Goal: Task Accomplishment & Management: Use online tool/utility

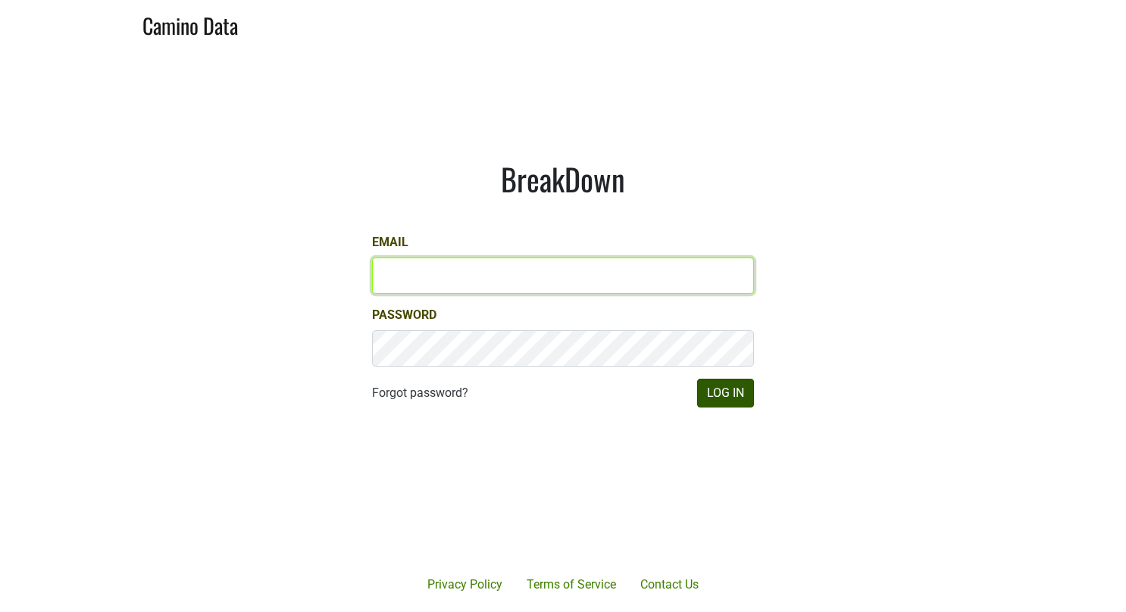
type input "[EMAIL_ADDRESS][DOMAIN_NAME]"
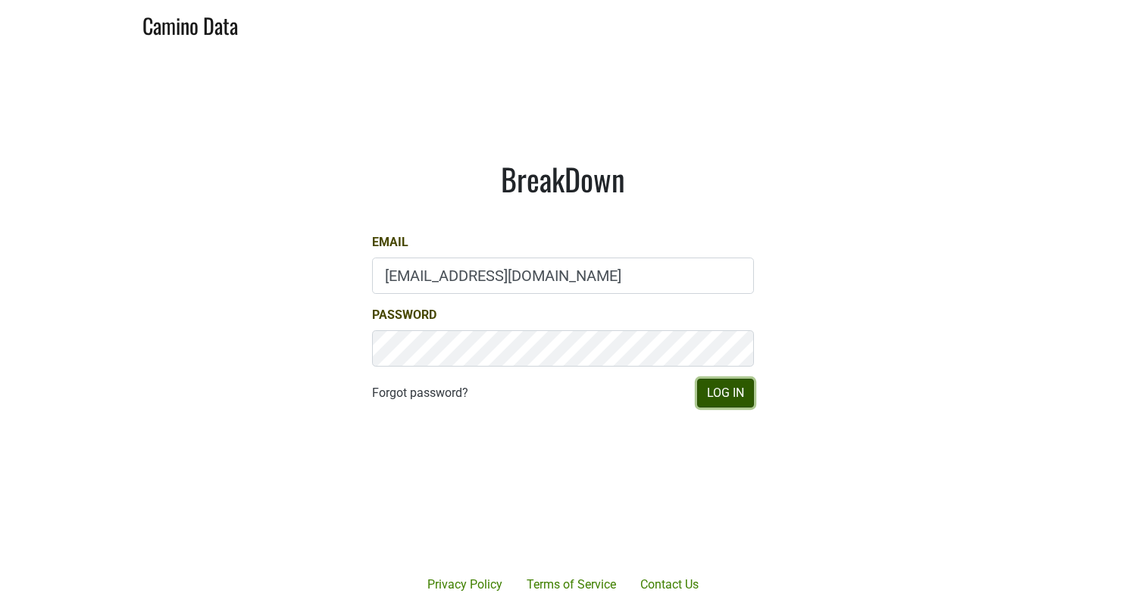
click at [718, 396] on button "Log In" at bounding box center [725, 393] width 57 height 29
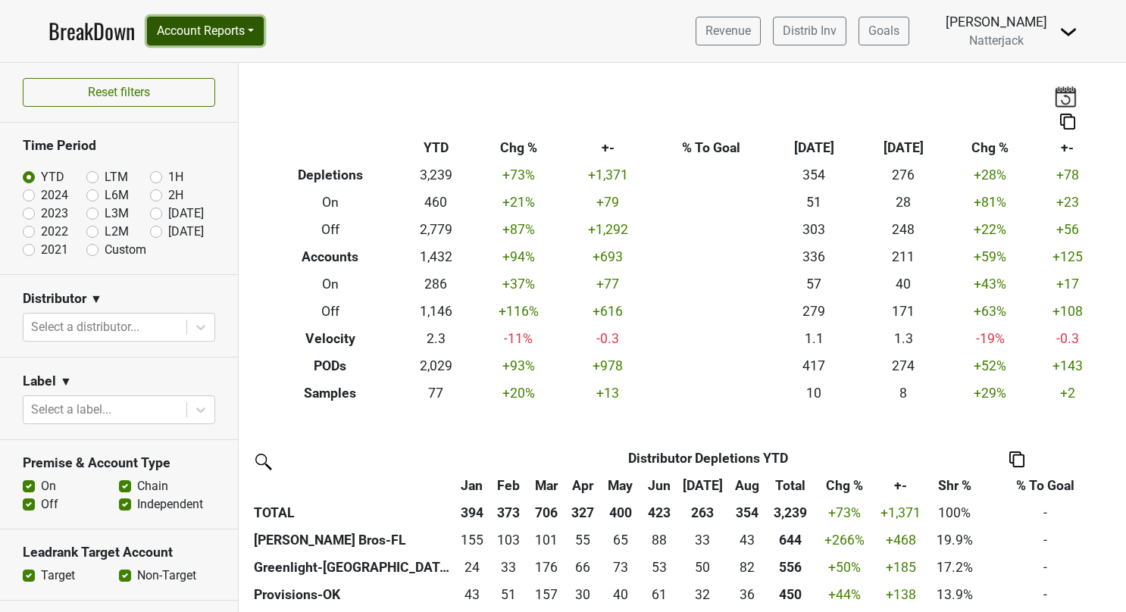
click at [260, 27] on button "Account Reports" at bounding box center [205, 31] width 117 height 29
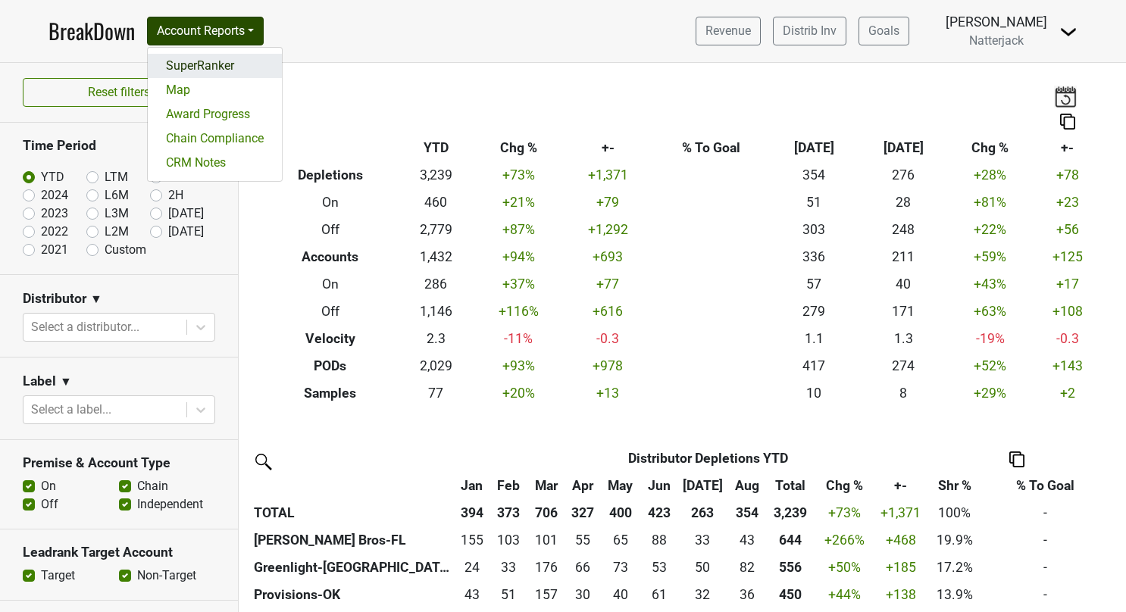
click at [211, 64] on link "SuperRanker" at bounding box center [215, 66] width 134 height 24
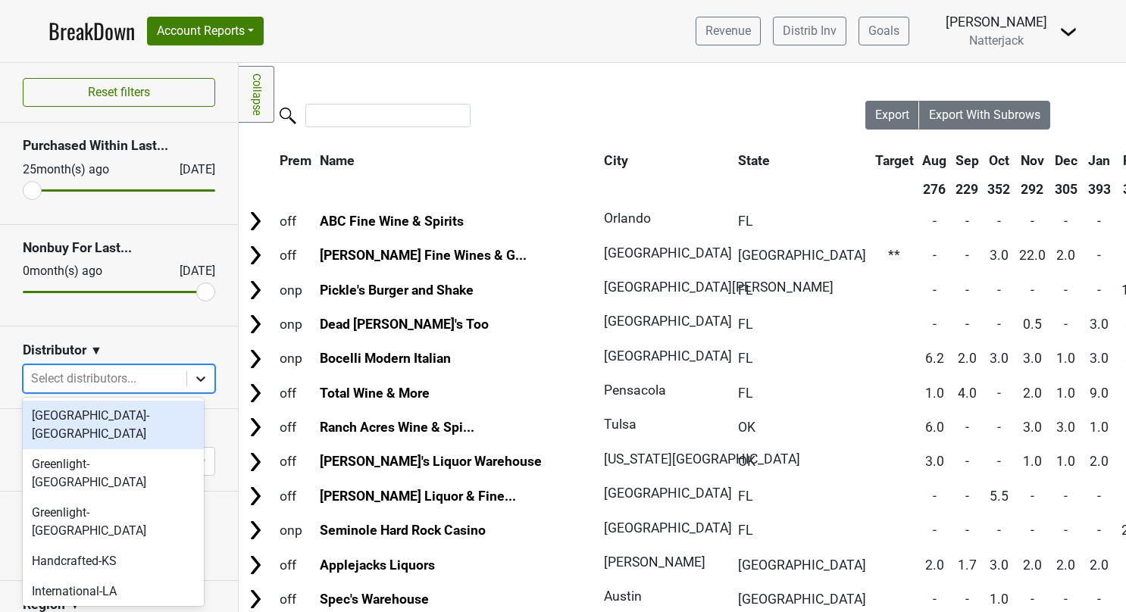
click at [193, 374] on icon at bounding box center [200, 378] width 15 height 15
click at [89, 607] on div "Johnson Bros-FL" at bounding box center [113, 622] width 181 height 30
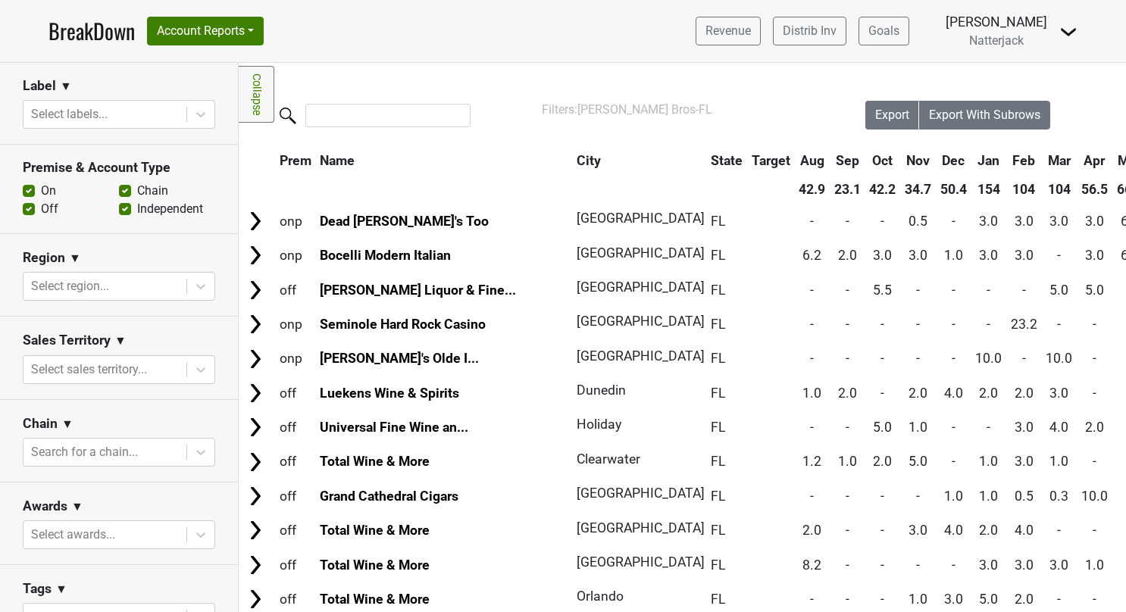
scroll to position [364, 0]
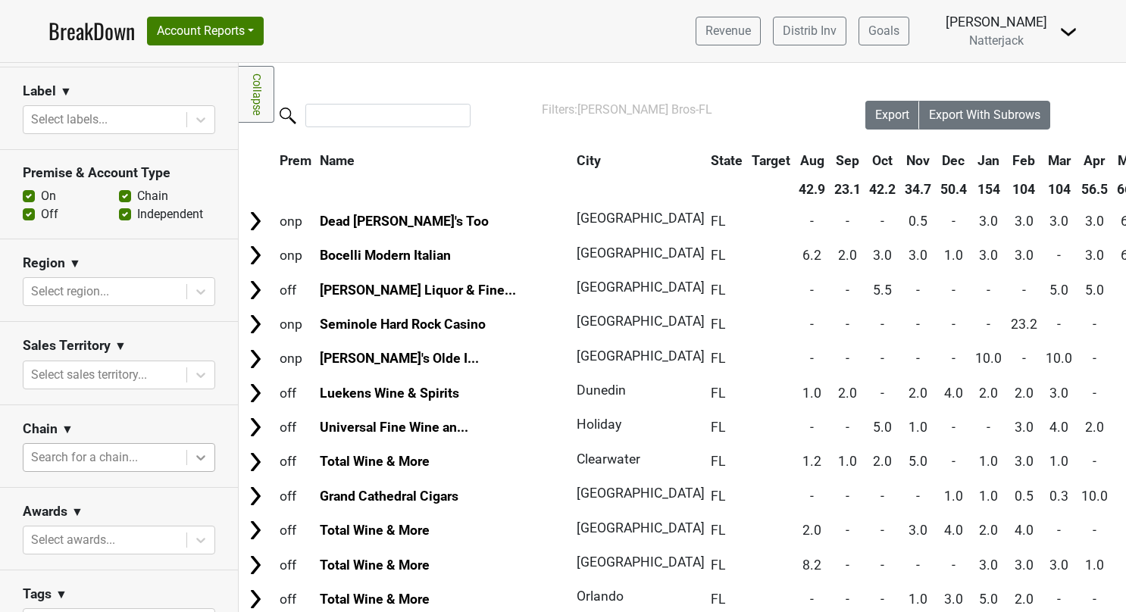
click at [196, 455] on icon at bounding box center [200, 457] width 9 height 5
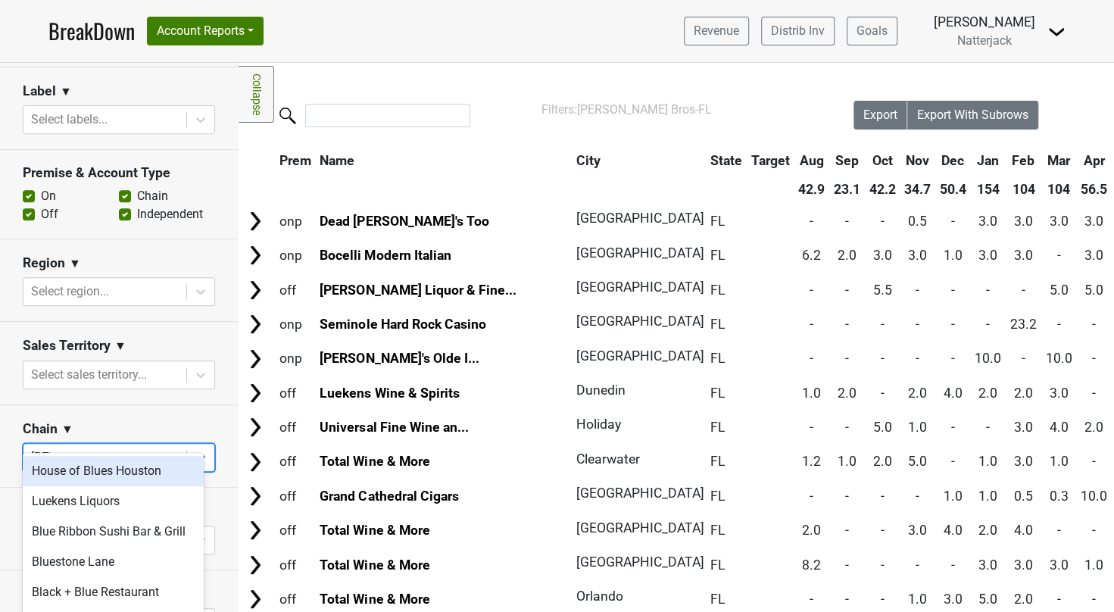
type input "luek"
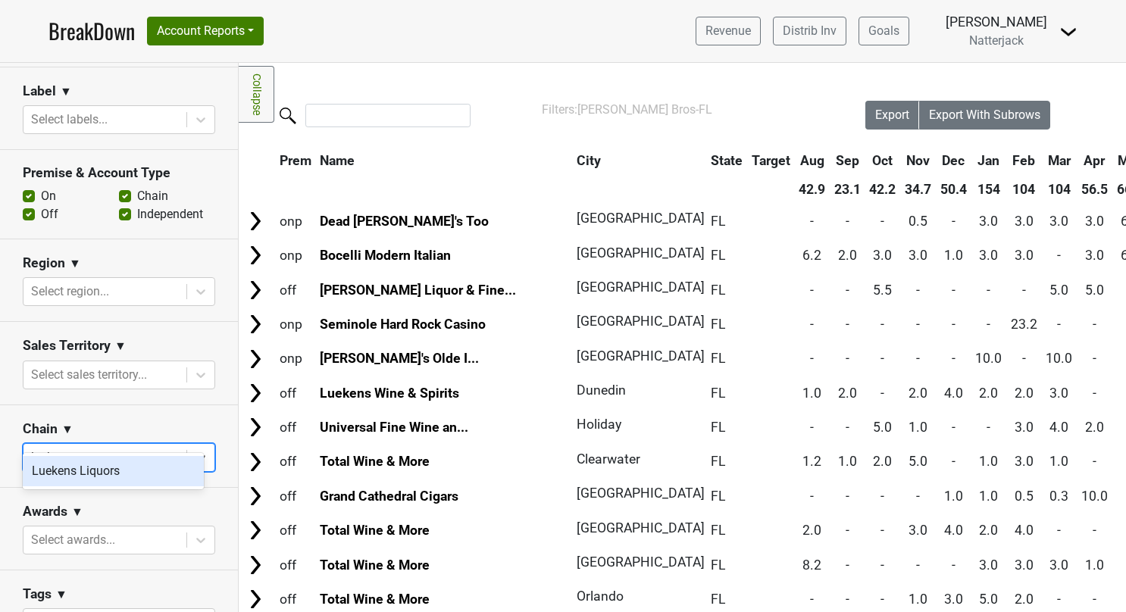
click at [98, 467] on div "Luekens Liquors" at bounding box center [113, 471] width 181 height 30
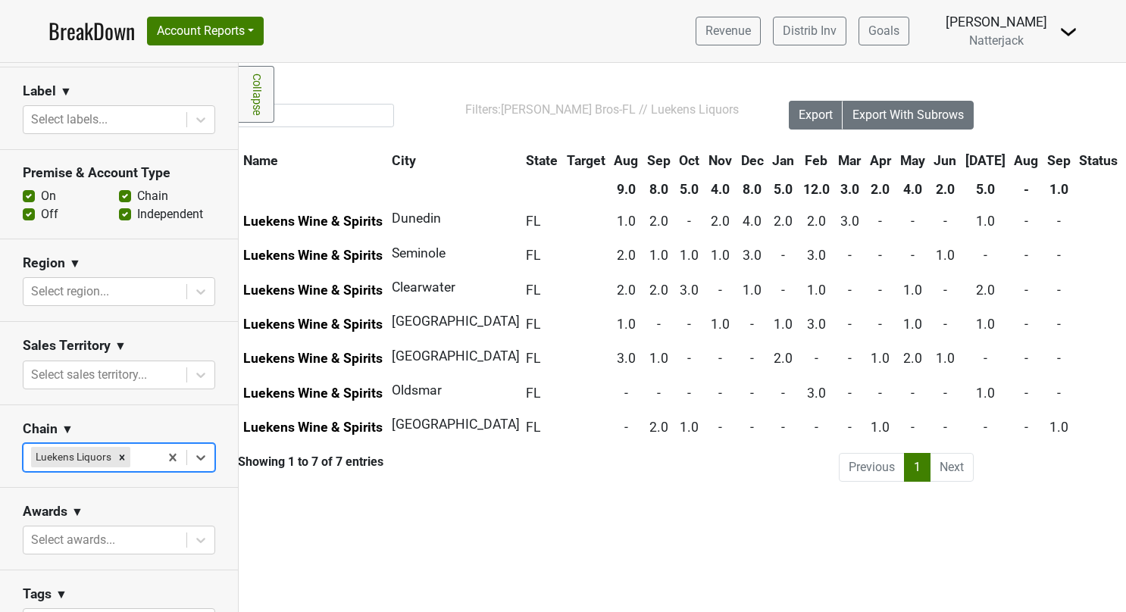
scroll to position [0, 98]
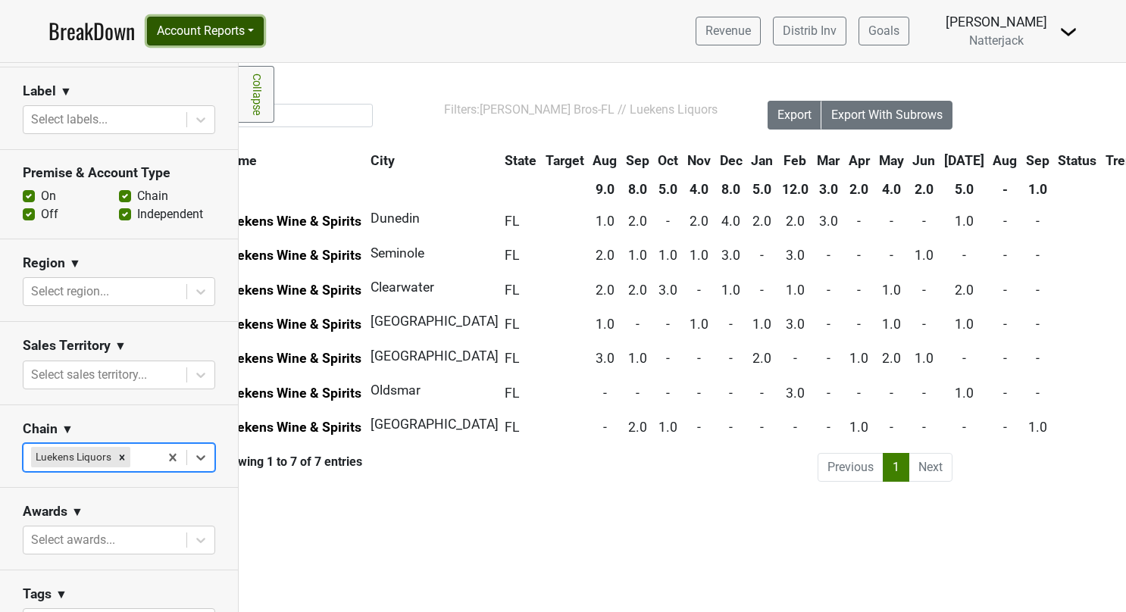
click at [256, 30] on button "Account Reports" at bounding box center [205, 31] width 117 height 29
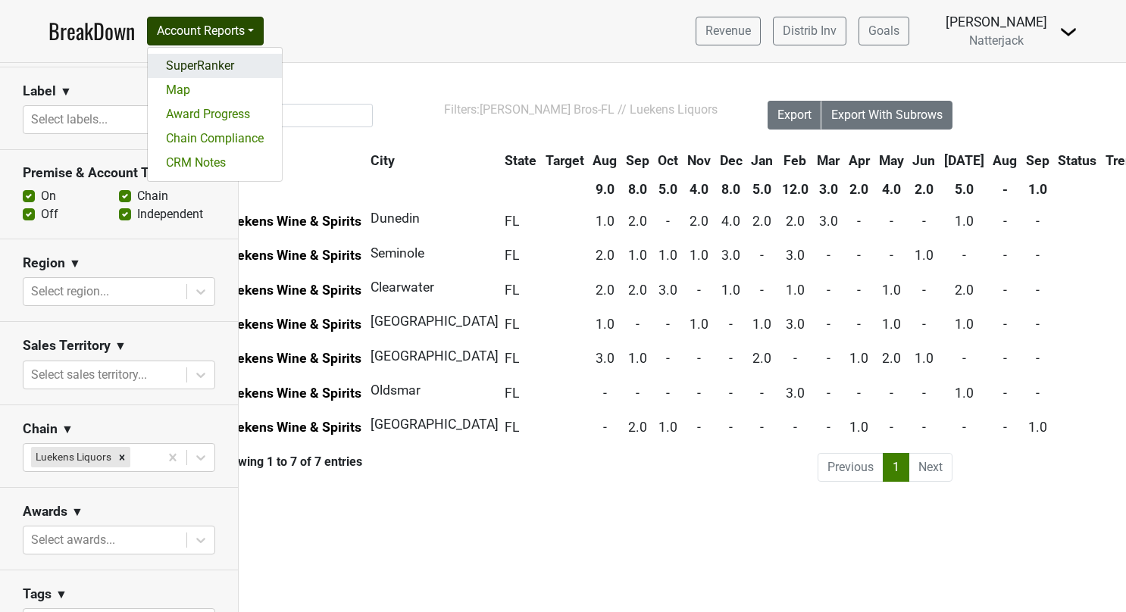
click at [210, 61] on link "SuperRanker" at bounding box center [215, 66] width 134 height 24
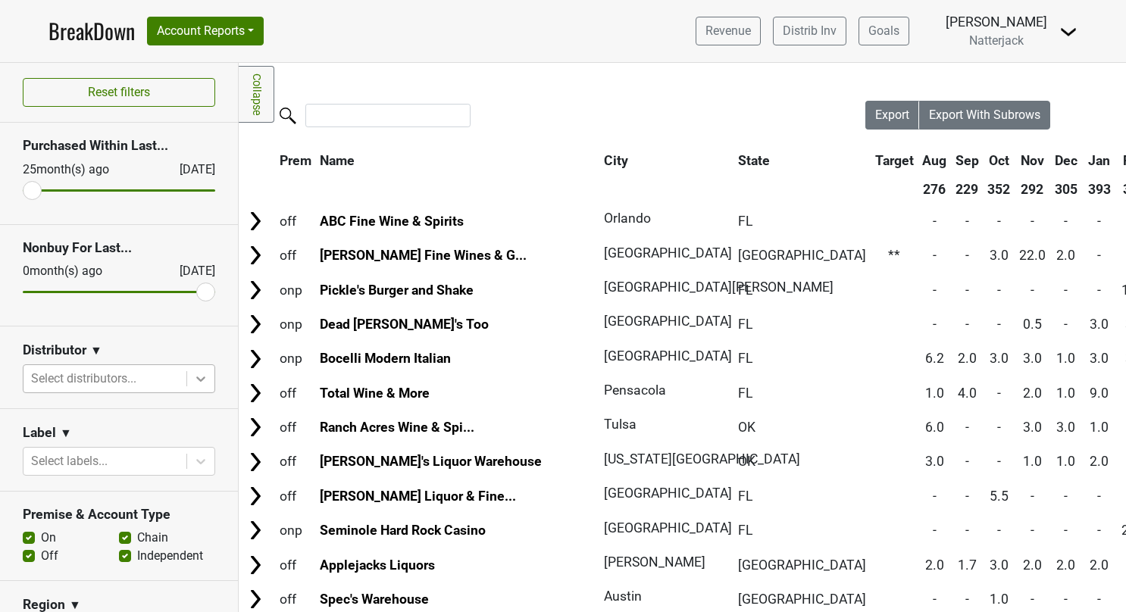
click at [193, 374] on icon at bounding box center [200, 378] width 15 height 15
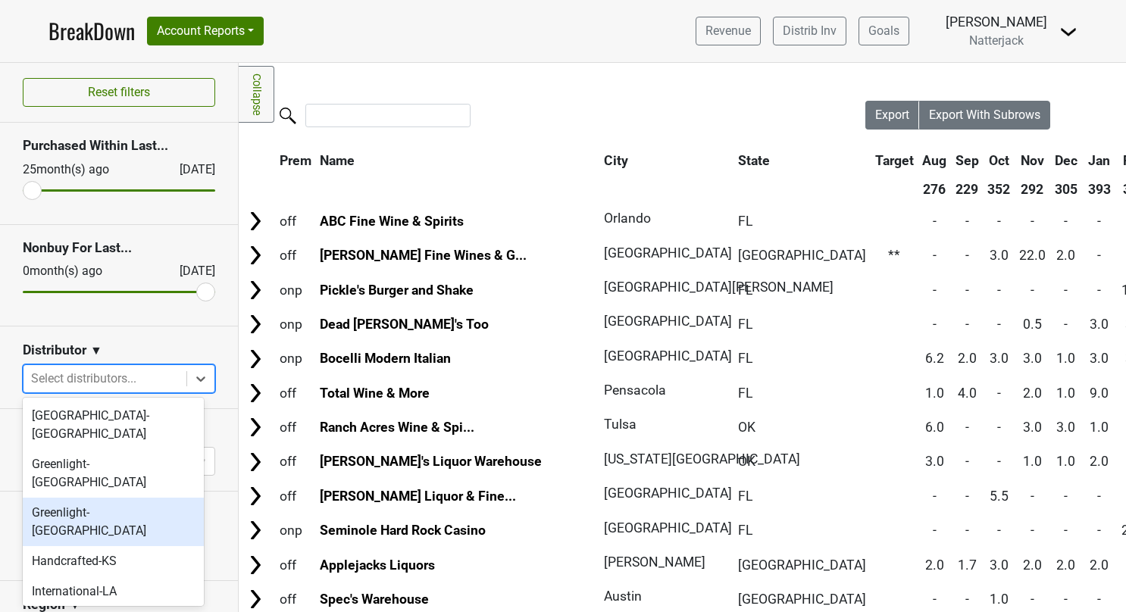
click at [102, 498] on div "Greenlight-[GEOGRAPHIC_DATA]" at bounding box center [113, 522] width 181 height 48
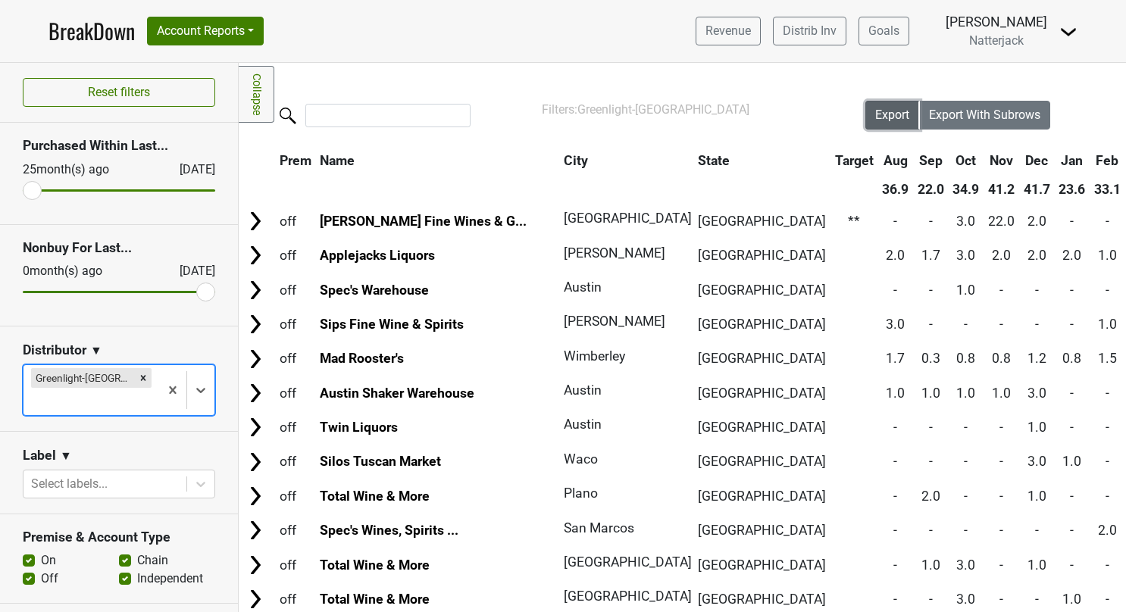
click at [888, 123] on button "Export" at bounding box center [892, 115] width 55 height 29
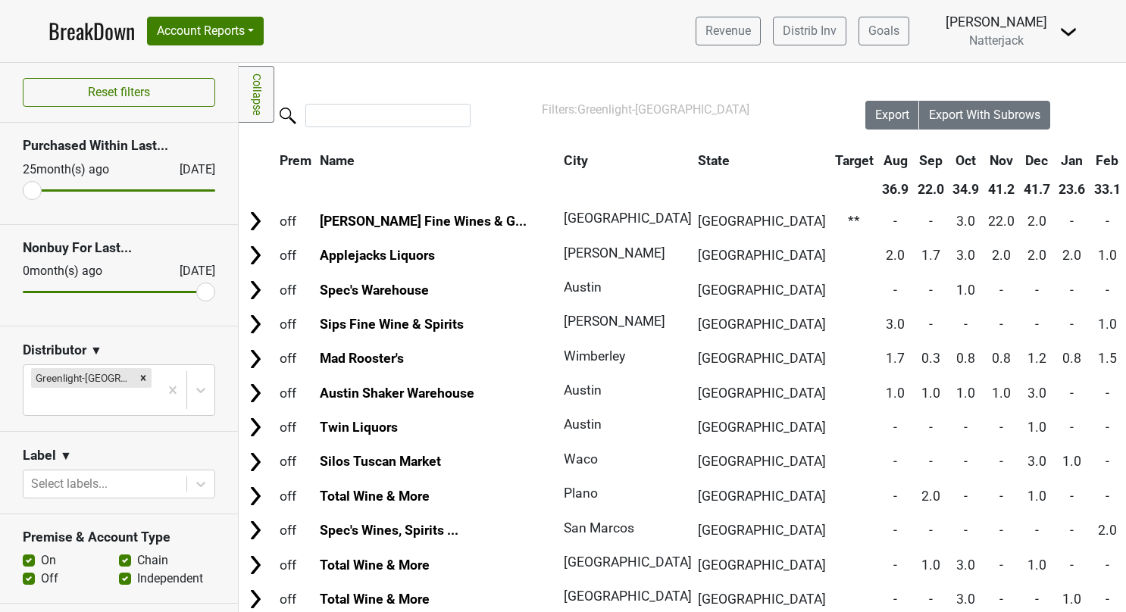
click at [111, 26] on link "BreakDown" at bounding box center [91, 31] width 86 height 32
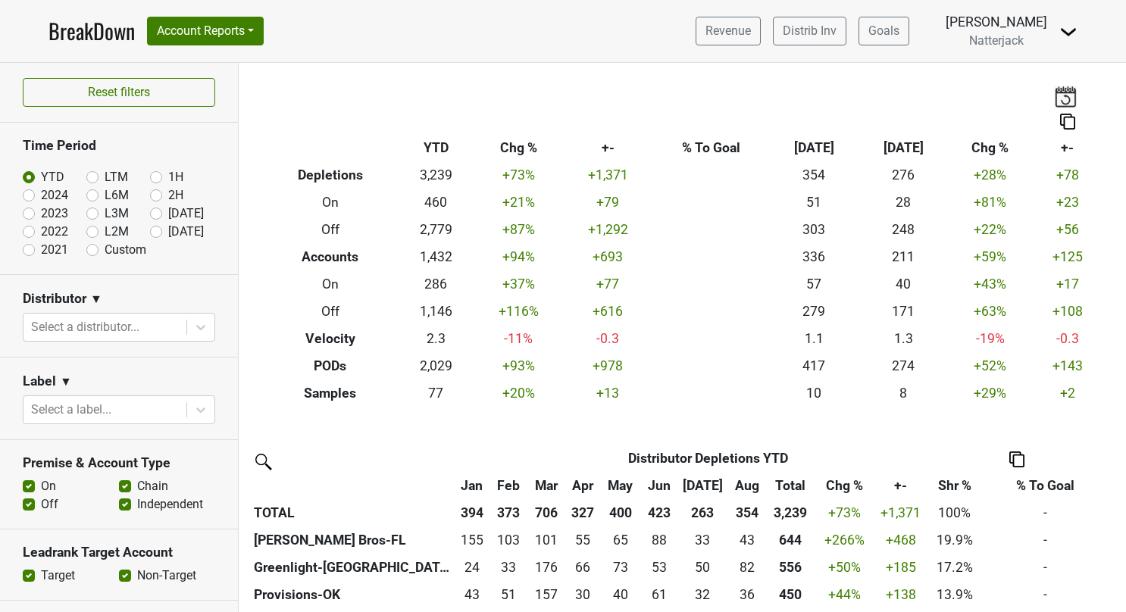
click at [105, 248] on label "Custom" at bounding box center [126, 250] width 42 height 18
click at [92, 248] on input "Custom" at bounding box center [116, 248] width 61 height 15
radio input "true"
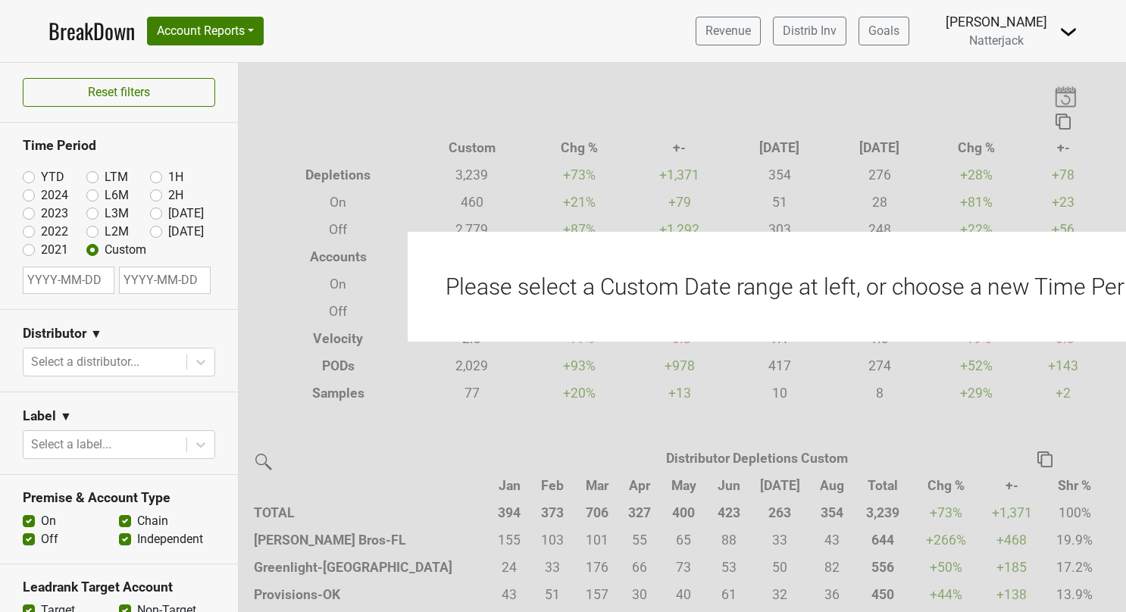
click at [82, 280] on input "text" at bounding box center [69, 280] width 92 height 27
select select "8"
select select "2025"
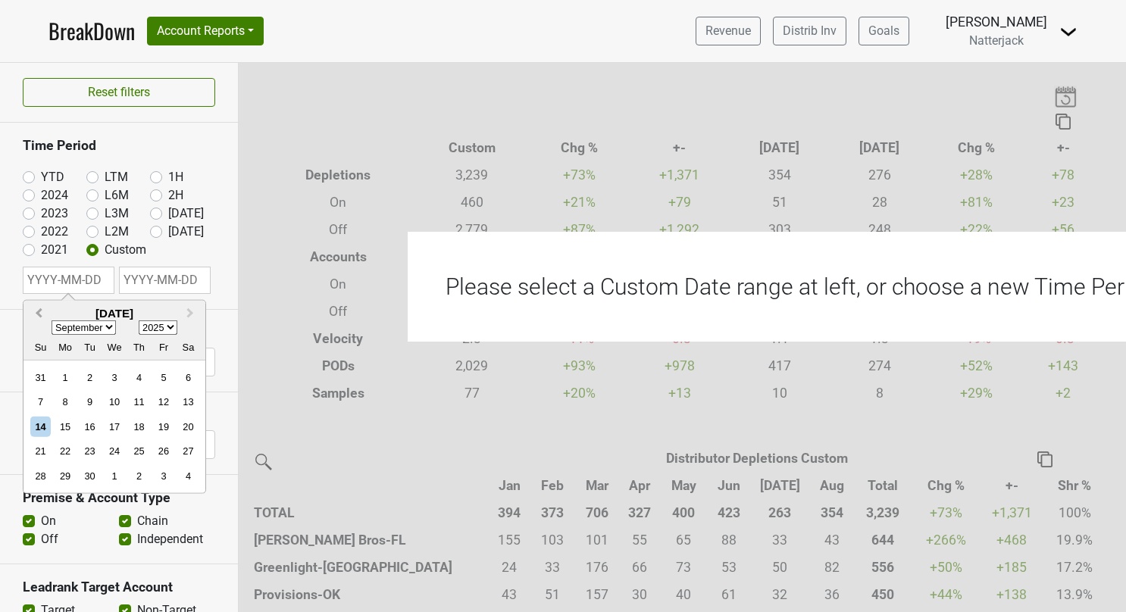
click at [34, 305] on button "Previous Month" at bounding box center [37, 314] width 24 height 24
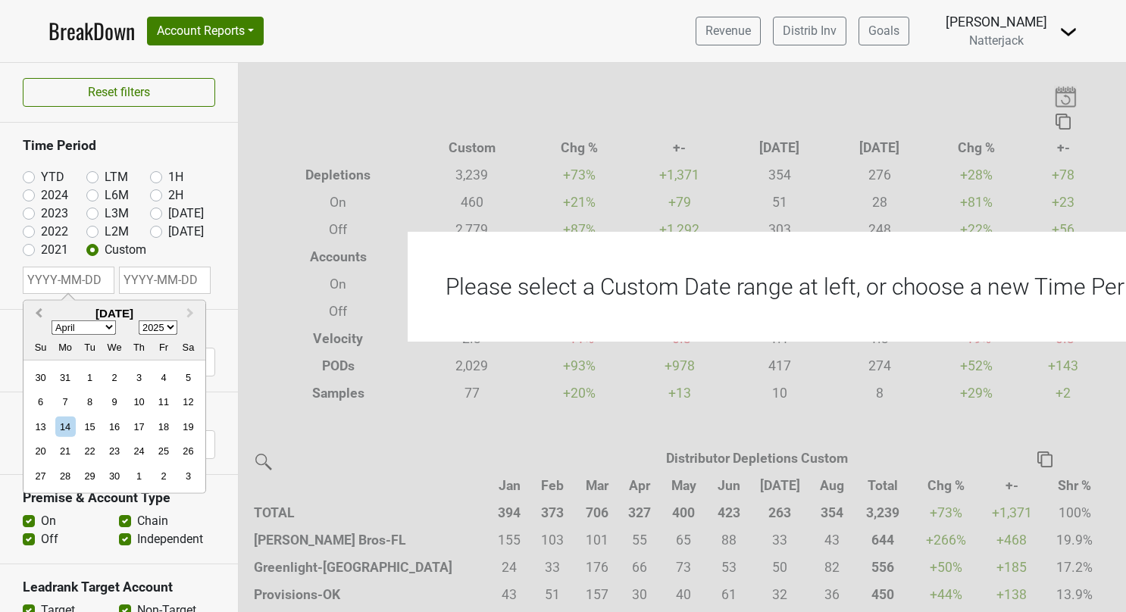
click at [34, 305] on button "Previous Month" at bounding box center [37, 314] width 24 height 24
select select "11"
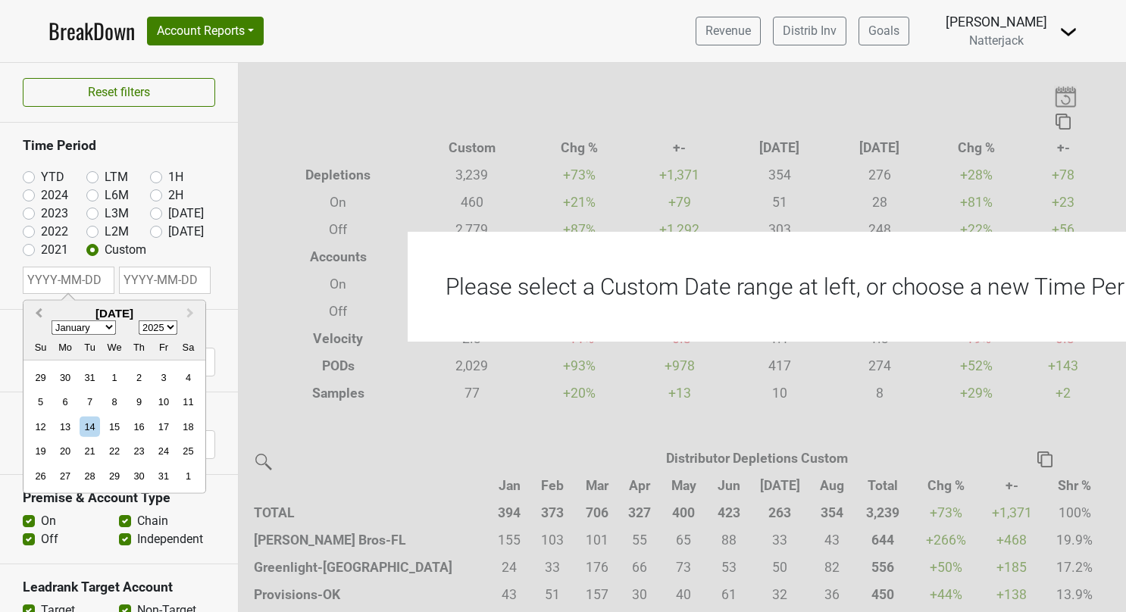
select select "2024"
click at [37, 376] on div "1" at bounding box center [40, 377] width 20 height 20
type input "2024-12-01"
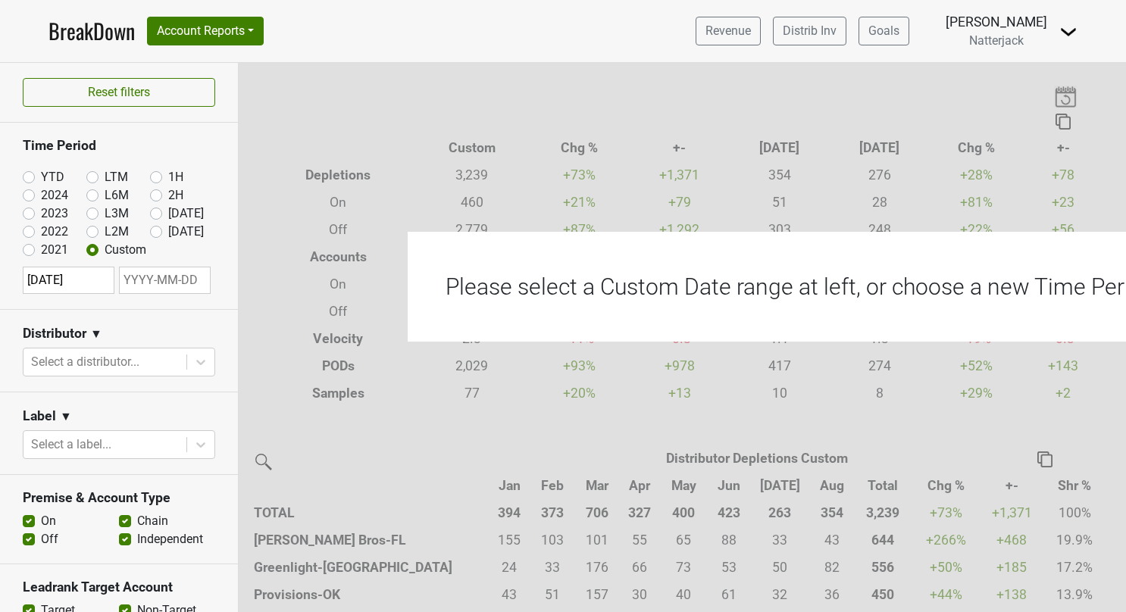
click at [177, 277] on input "text" at bounding box center [165, 280] width 92 height 27
select select "8"
select select "2025"
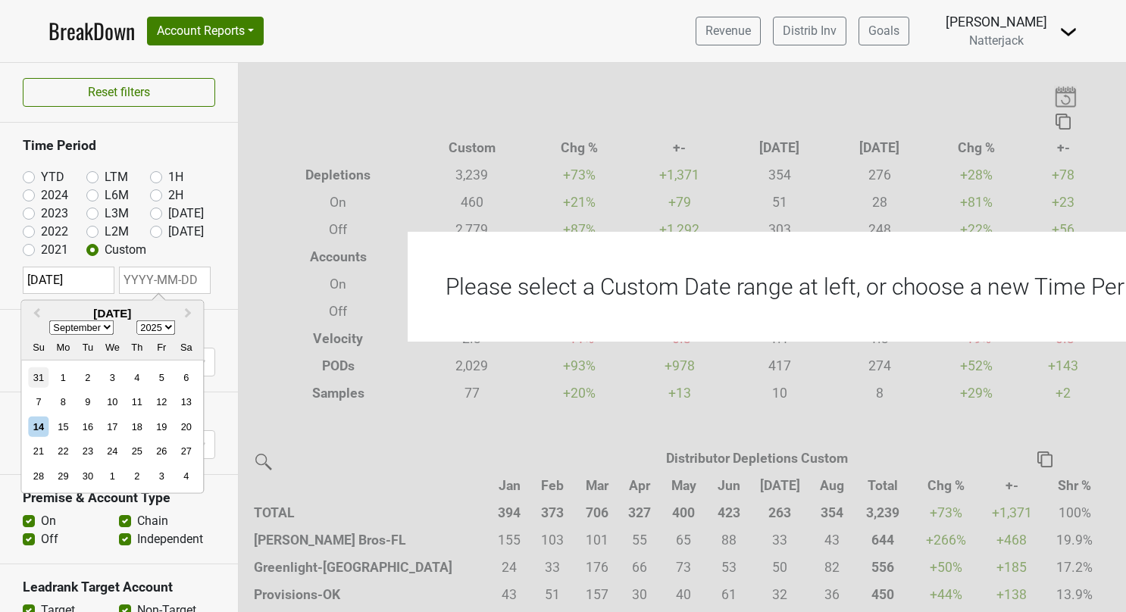
click at [36, 375] on div "31" at bounding box center [38, 377] width 20 height 20
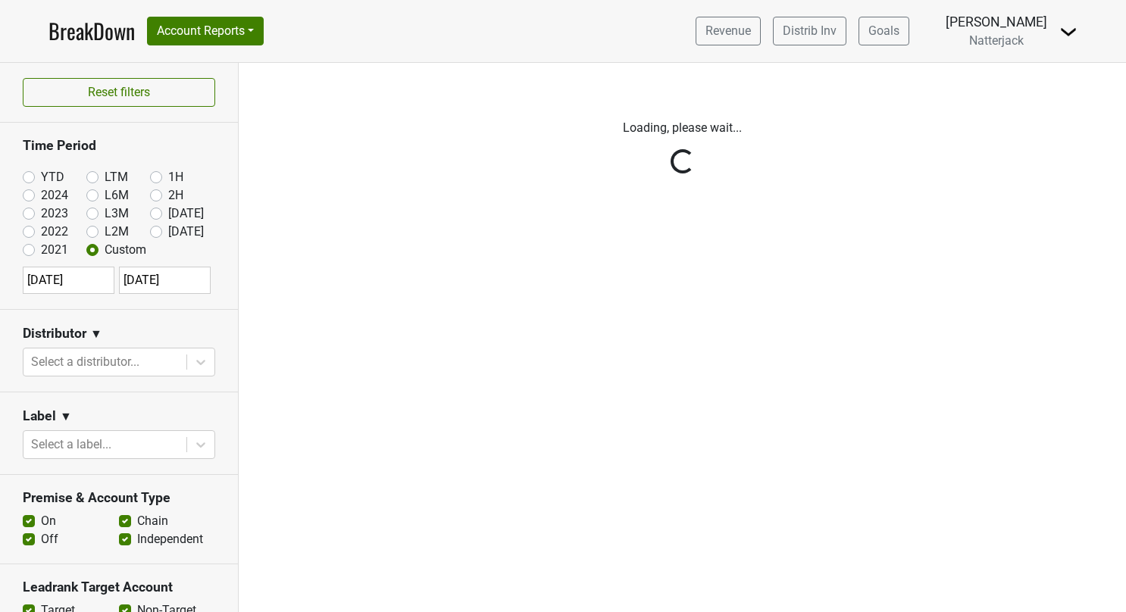
type input "2025-08-31"
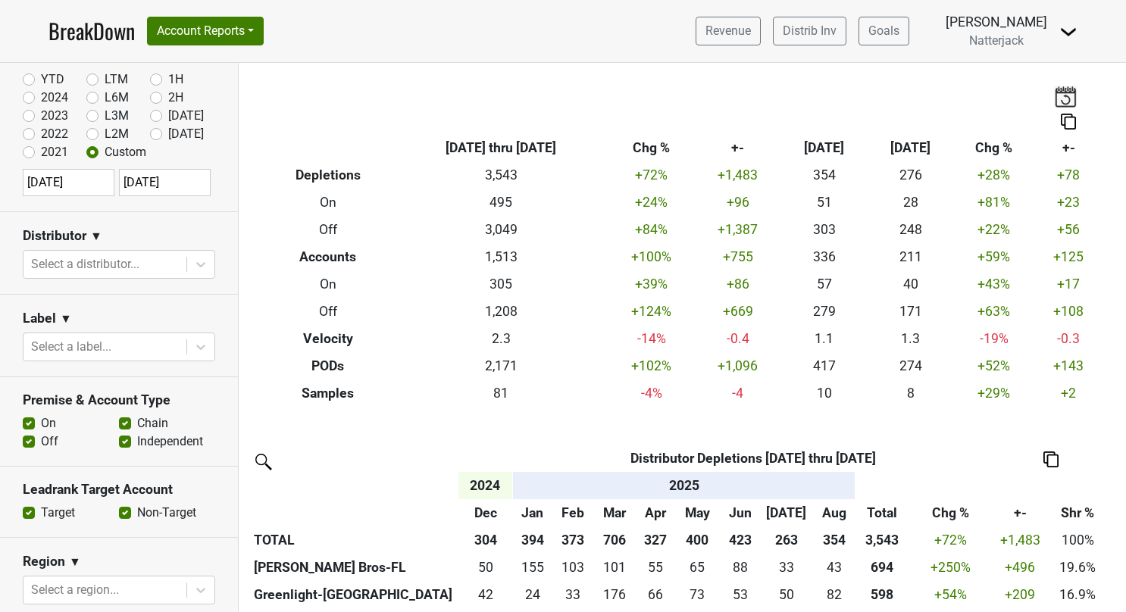
scroll to position [98, 0]
click at [41, 436] on label "Off" at bounding box center [49, 441] width 17 height 18
click at [29, 436] on input "Off" at bounding box center [29, 439] width 12 height 15
checkbox input "false"
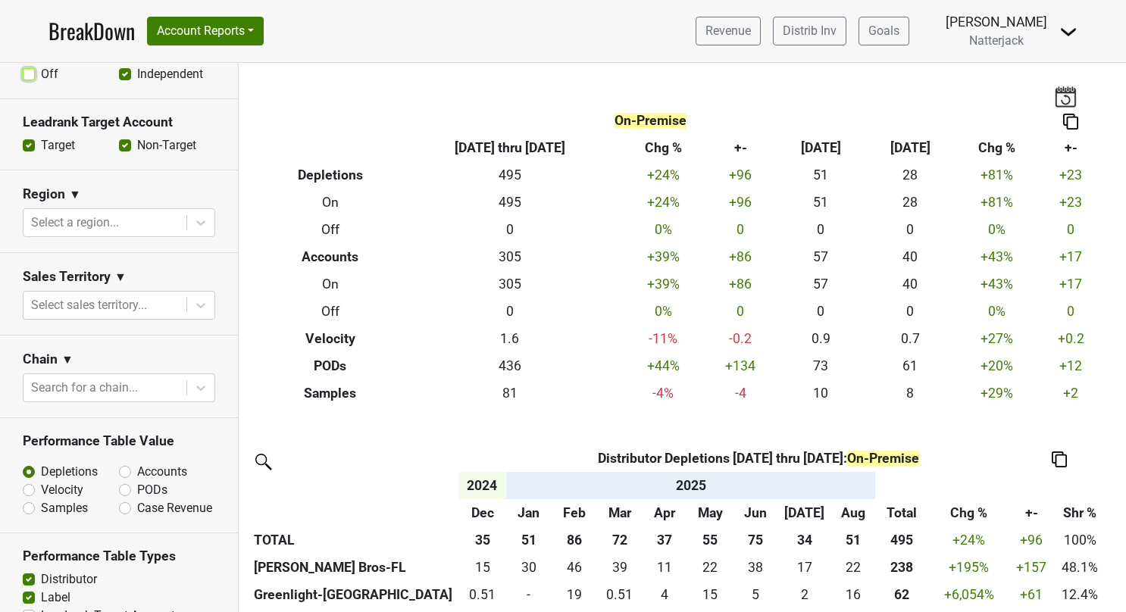
scroll to position [472, 0]
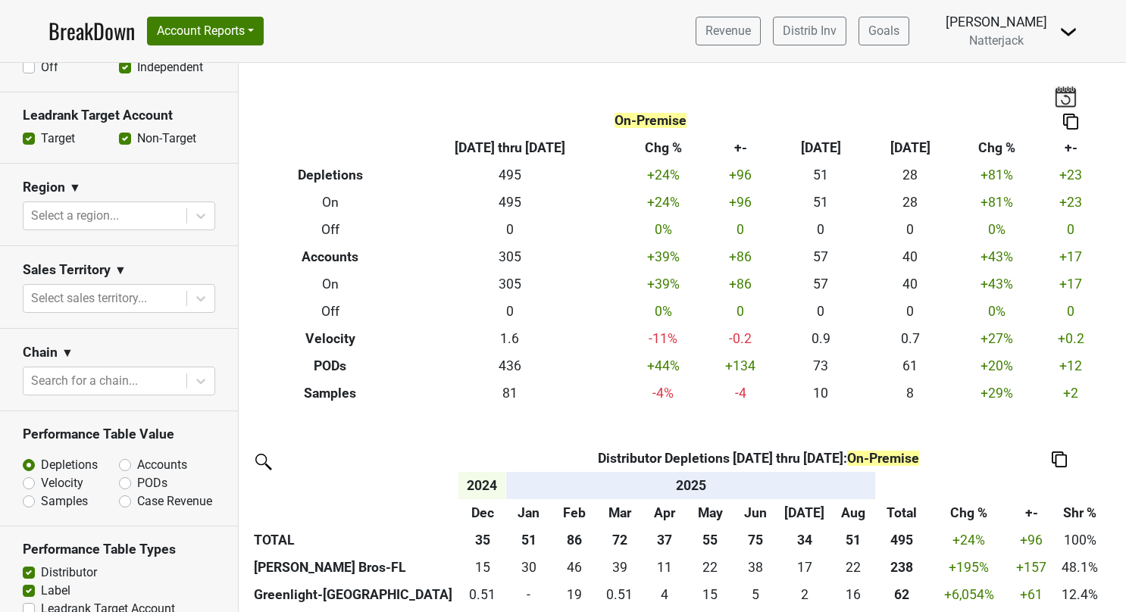
click at [137, 481] on label "PODs" at bounding box center [152, 483] width 30 height 18
click at [120, 481] on input "PODs" at bounding box center [165, 481] width 92 height 15
radio input "true"
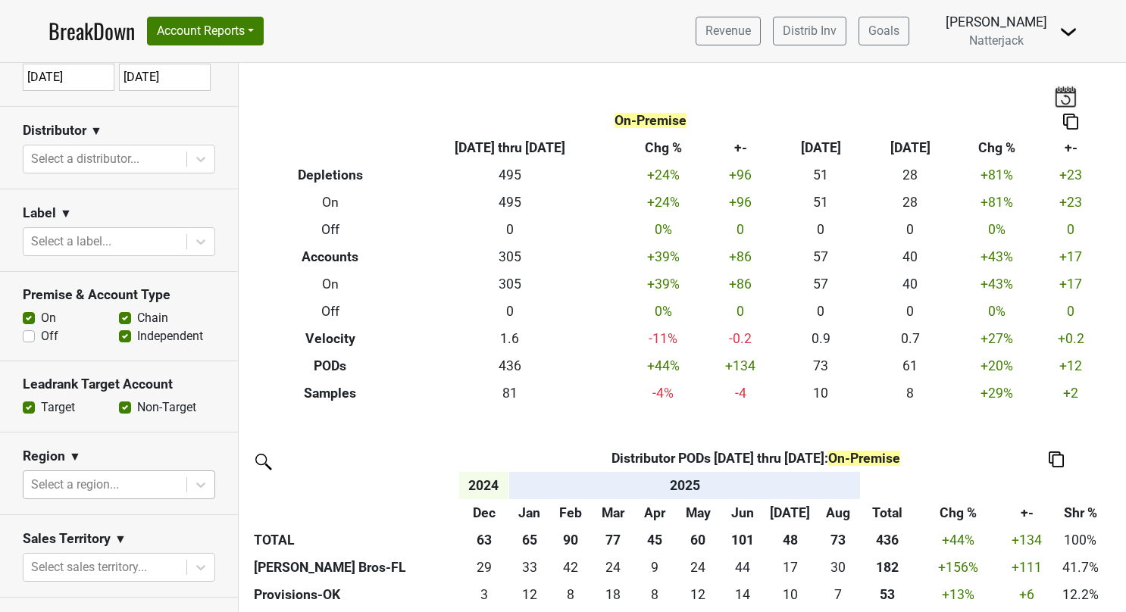
scroll to position [202, 0]
click at [196, 245] on icon at bounding box center [200, 242] width 15 height 15
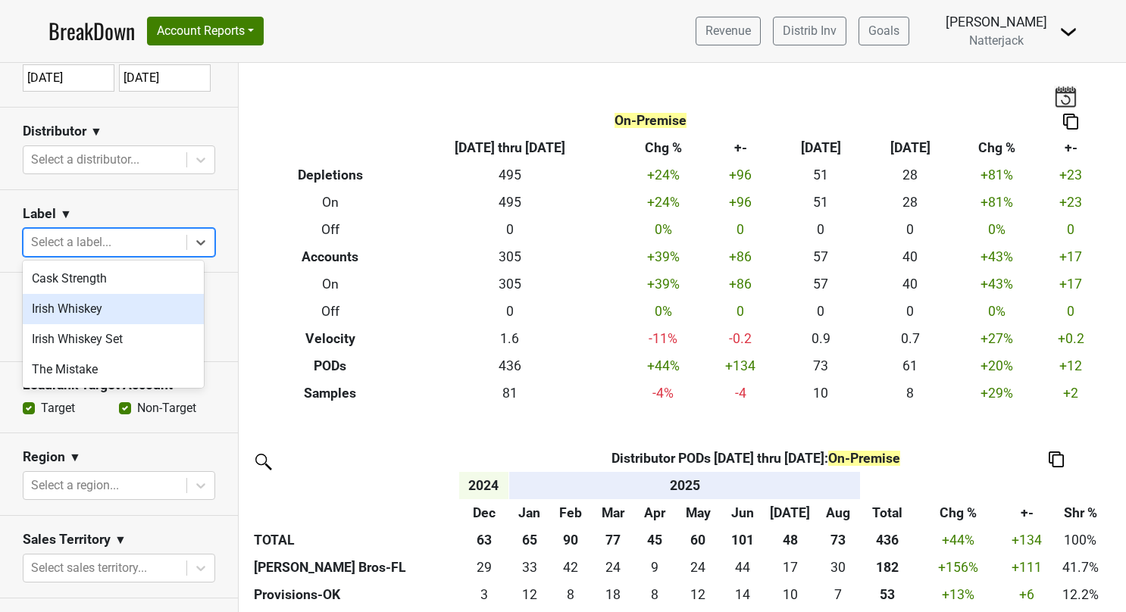
click at [129, 310] on div "Irish Whiskey" at bounding box center [113, 309] width 181 height 30
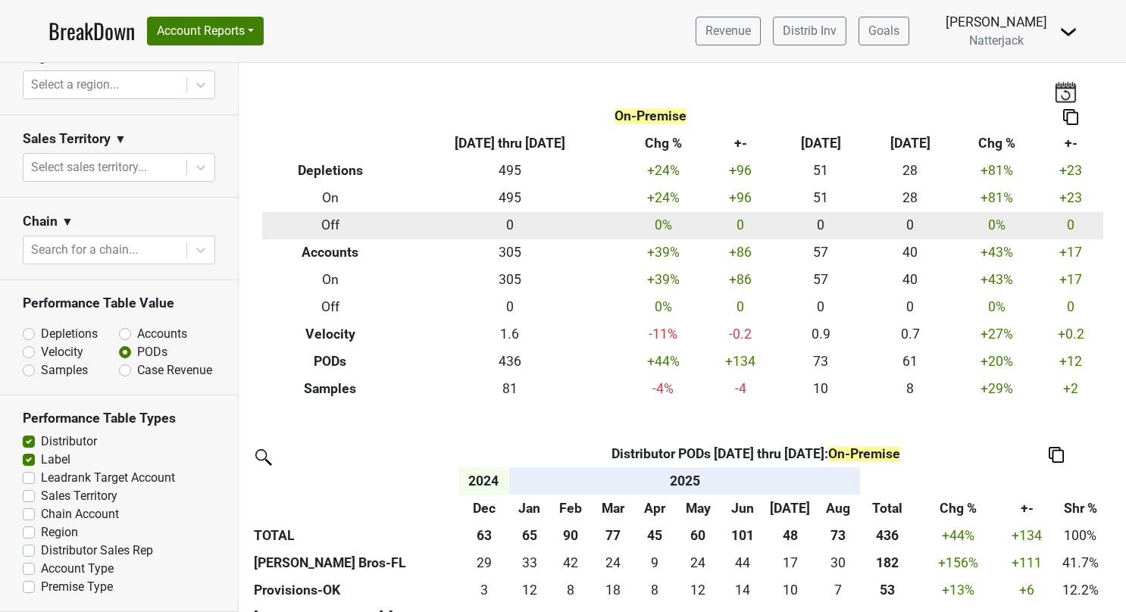
scroll to position [0, 0]
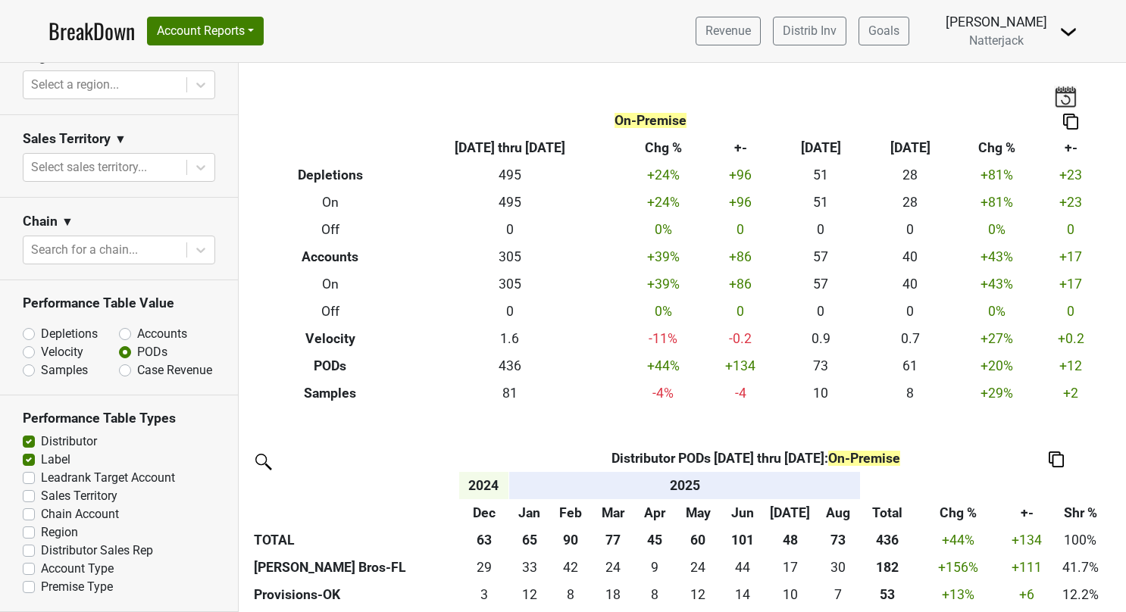
click at [89, 21] on link "BreakDown" at bounding box center [91, 31] width 86 height 32
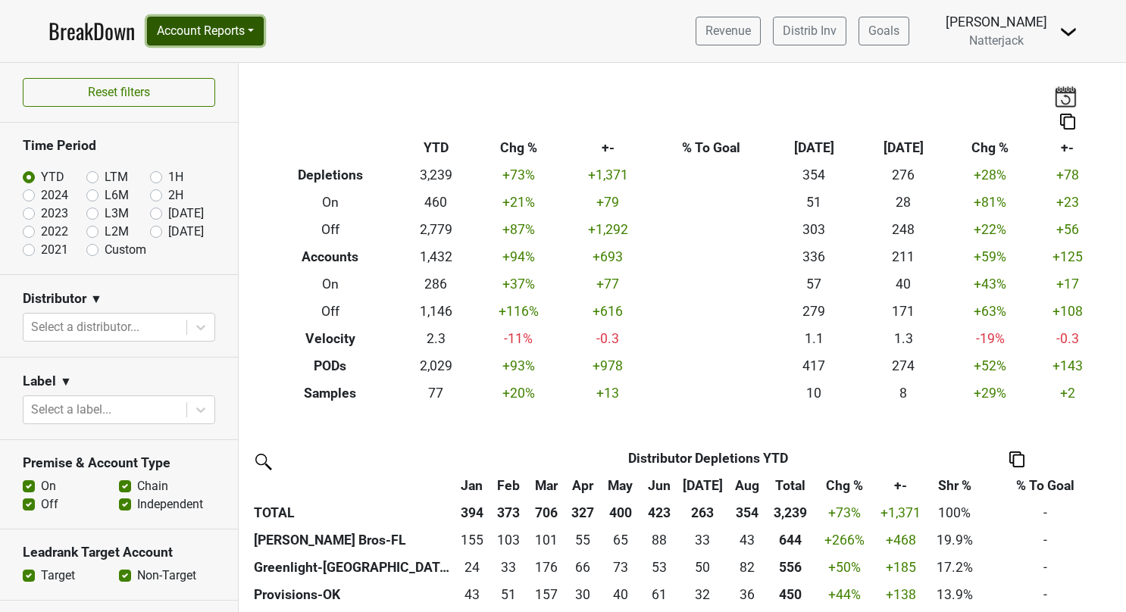
click at [249, 31] on button "Account Reports" at bounding box center [205, 31] width 117 height 29
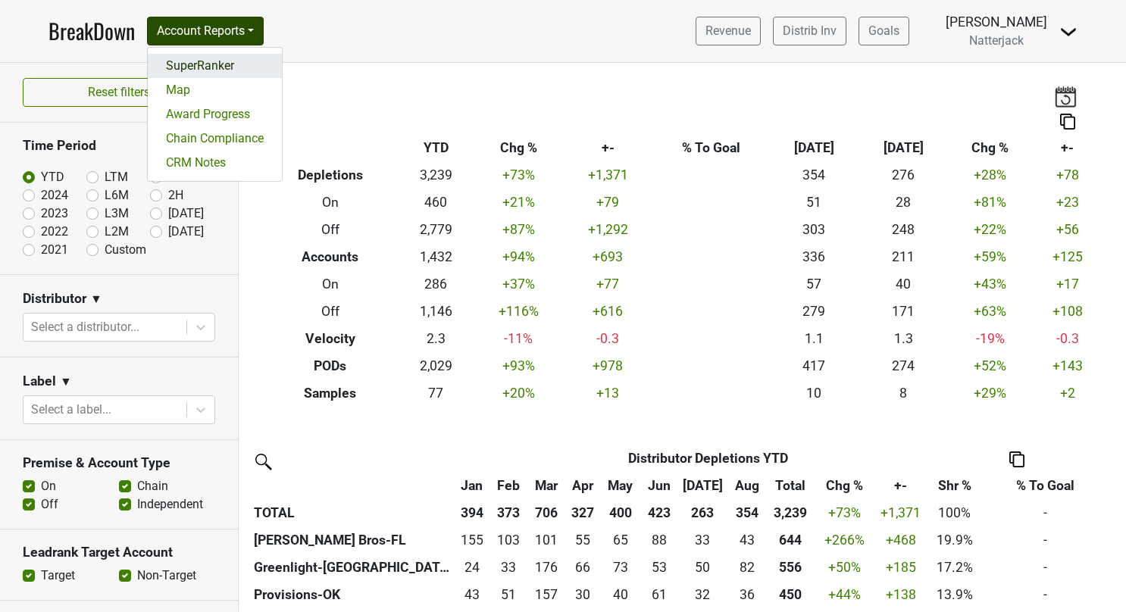
click at [203, 70] on link "SuperRanker" at bounding box center [215, 66] width 134 height 24
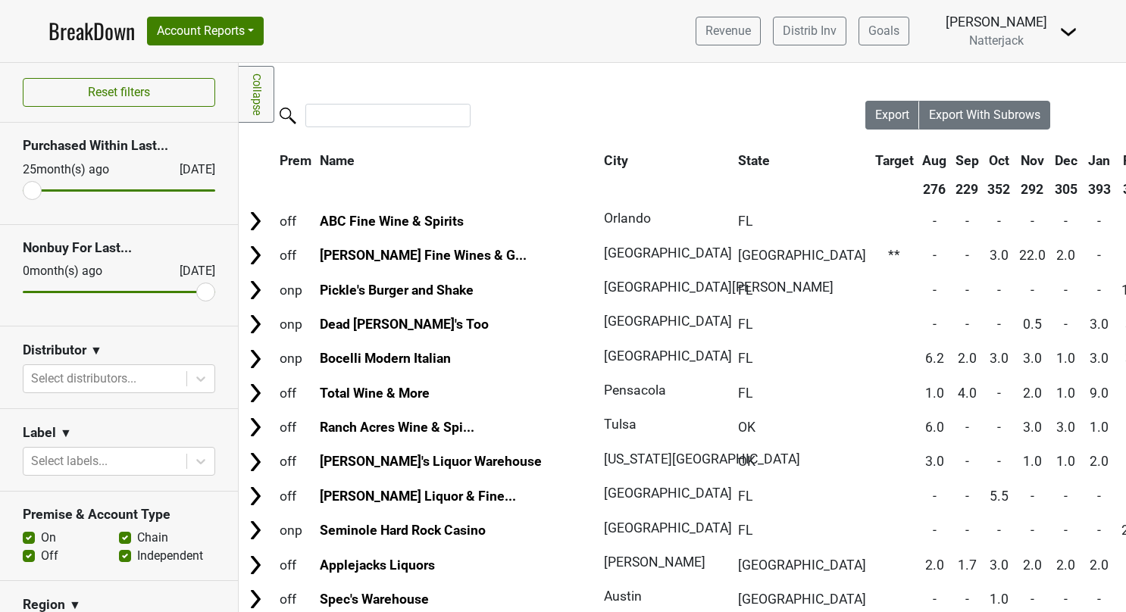
click at [41, 551] on label "Off" at bounding box center [49, 556] width 17 height 18
click at [29, 551] on input "Off" at bounding box center [29, 554] width 12 height 15
checkbox input "false"
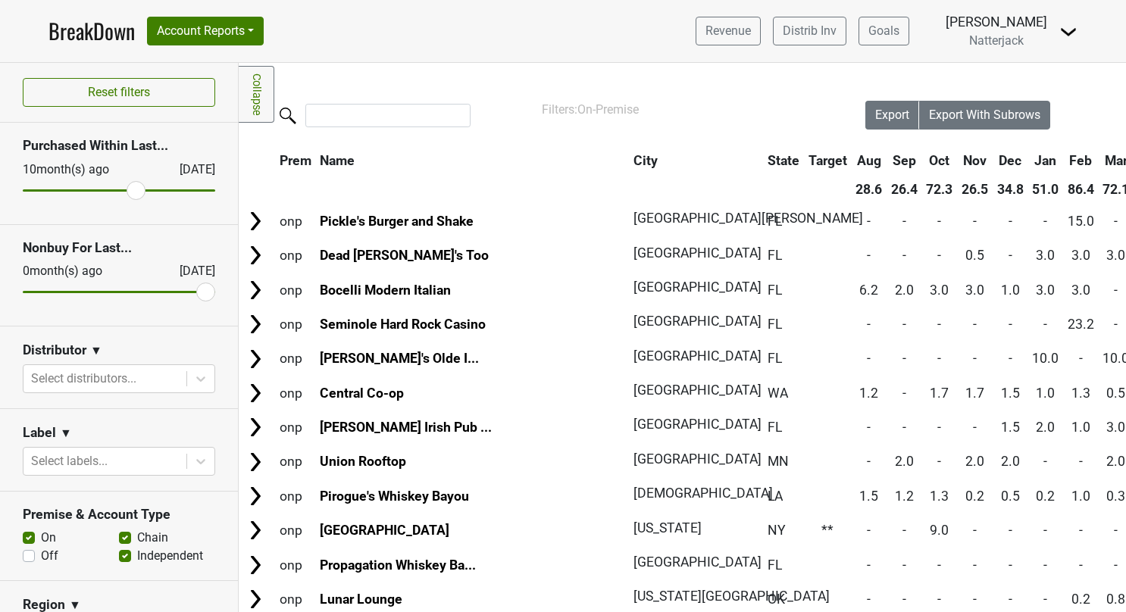
drag, startPoint x: 39, startPoint y: 186, endPoint x: 127, endPoint y: 192, distance: 88.1
type input "10"
click at [127, 192] on input "range" at bounding box center [119, 190] width 192 height 2
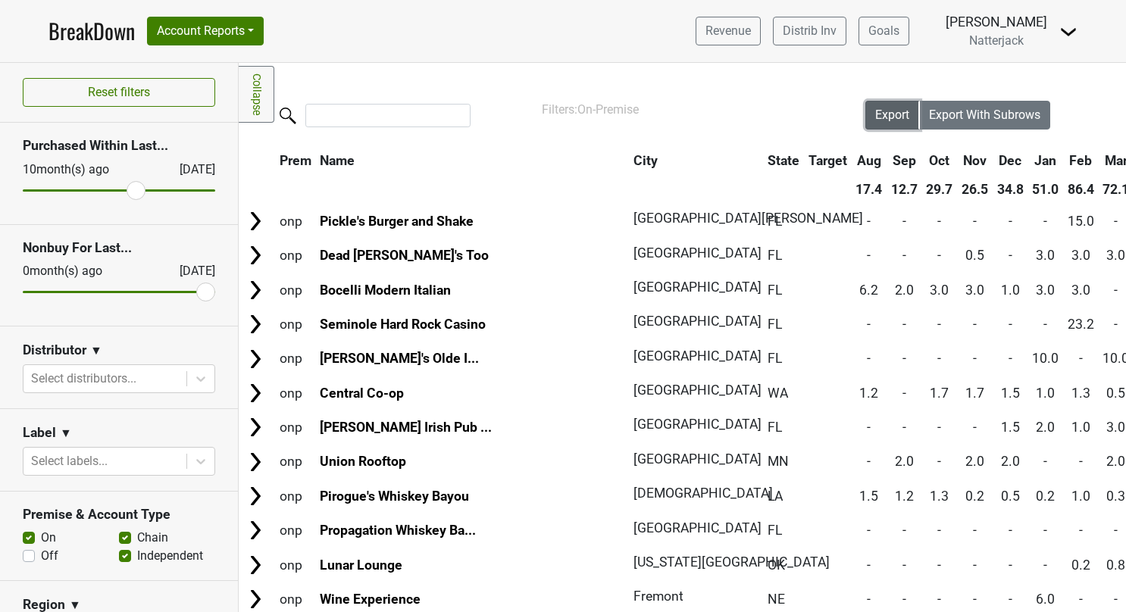
click at [886, 111] on span "Export" at bounding box center [892, 115] width 34 height 14
click at [41, 532] on label "On" at bounding box center [48, 538] width 15 height 18
click at [30, 532] on input "On" at bounding box center [29, 536] width 12 height 15
checkbox input "false"
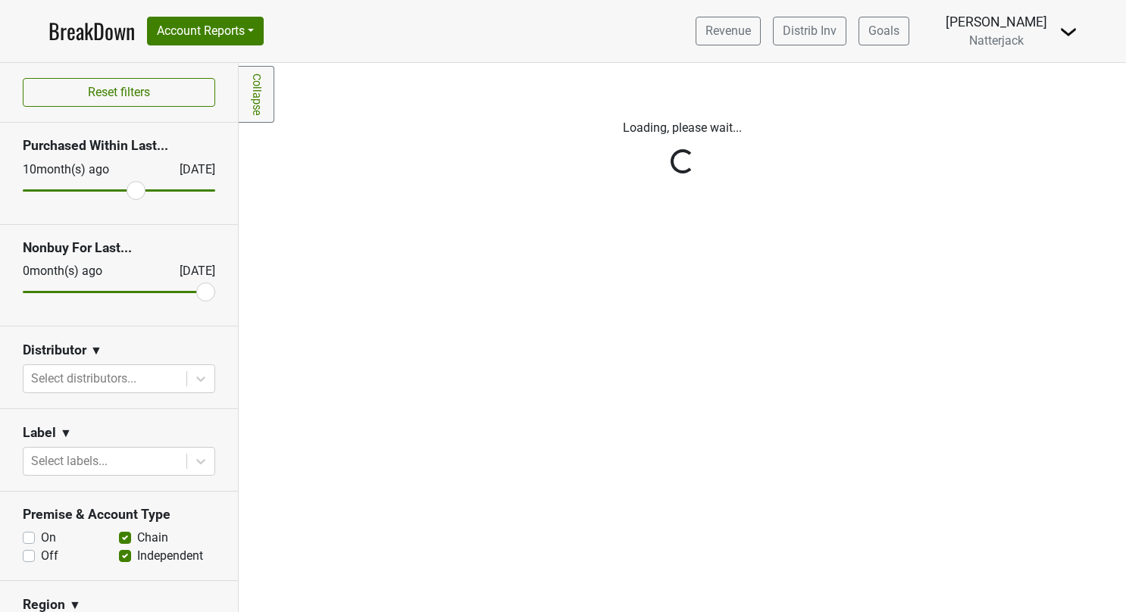
click at [27, 551] on div "Reset filters Purchased Within Last... [DATE] [DATE] Nonbuy For Last... [DATE] …" at bounding box center [119, 337] width 239 height 549
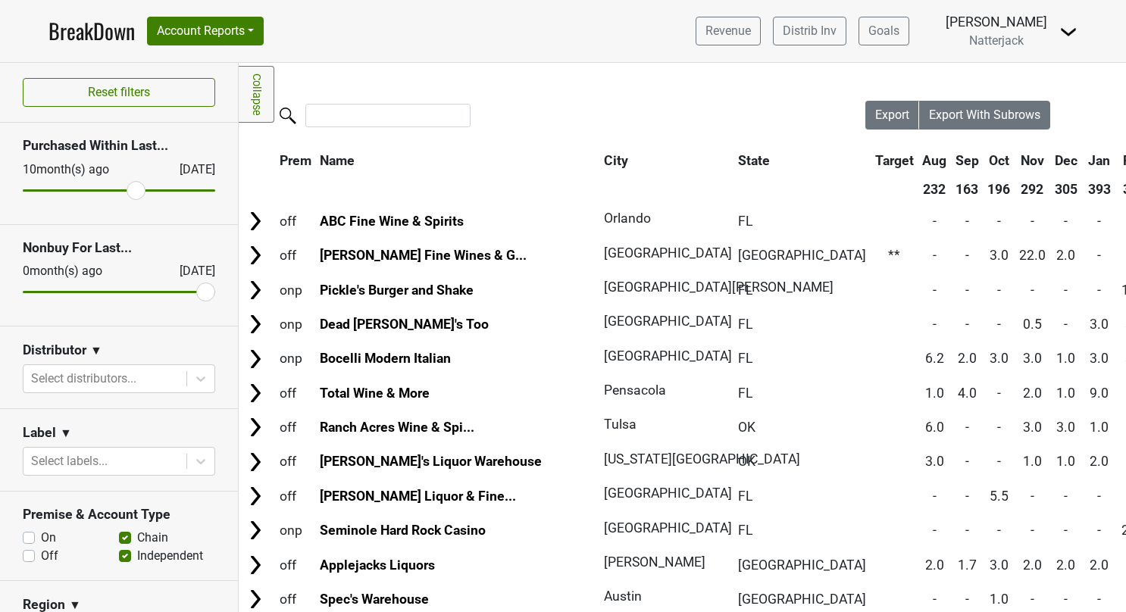
click at [41, 551] on label "Off" at bounding box center [49, 556] width 17 height 18
click at [27, 551] on input "Off" at bounding box center [29, 554] width 12 height 15
checkbox input "true"
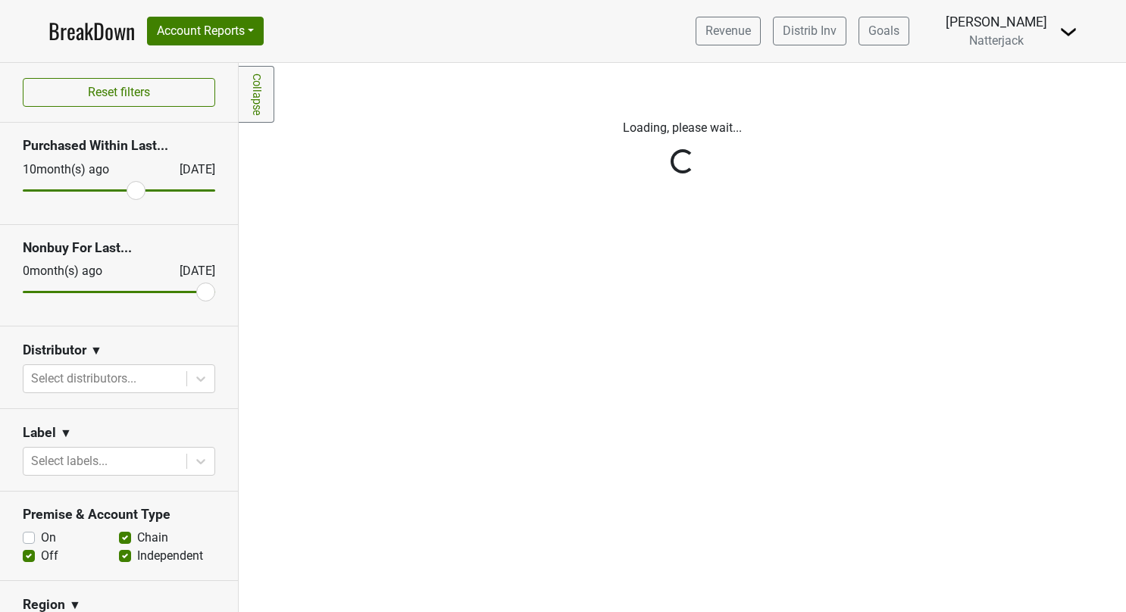
click at [137, 558] on label "Independent" at bounding box center [170, 556] width 66 height 18
click at [120, 558] on input "Independent" at bounding box center [125, 554] width 12 height 15
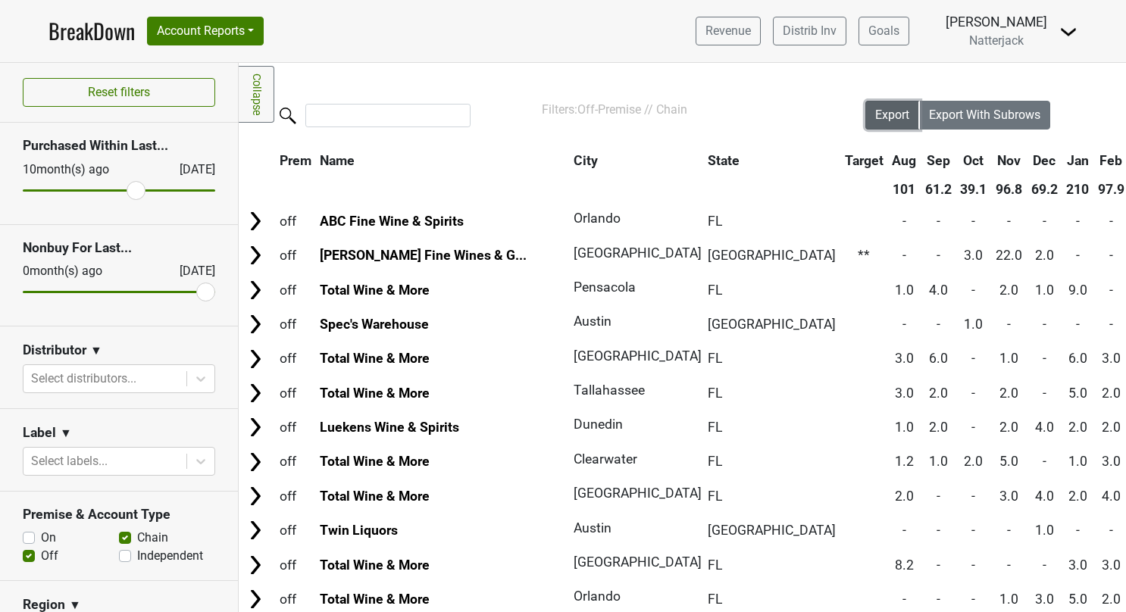
click at [883, 114] on span "Export" at bounding box center [892, 115] width 34 height 14
click at [137, 550] on label "Independent" at bounding box center [170, 556] width 66 height 18
click at [121, 550] on input "Independent" at bounding box center [125, 554] width 12 height 15
checkbox input "true"
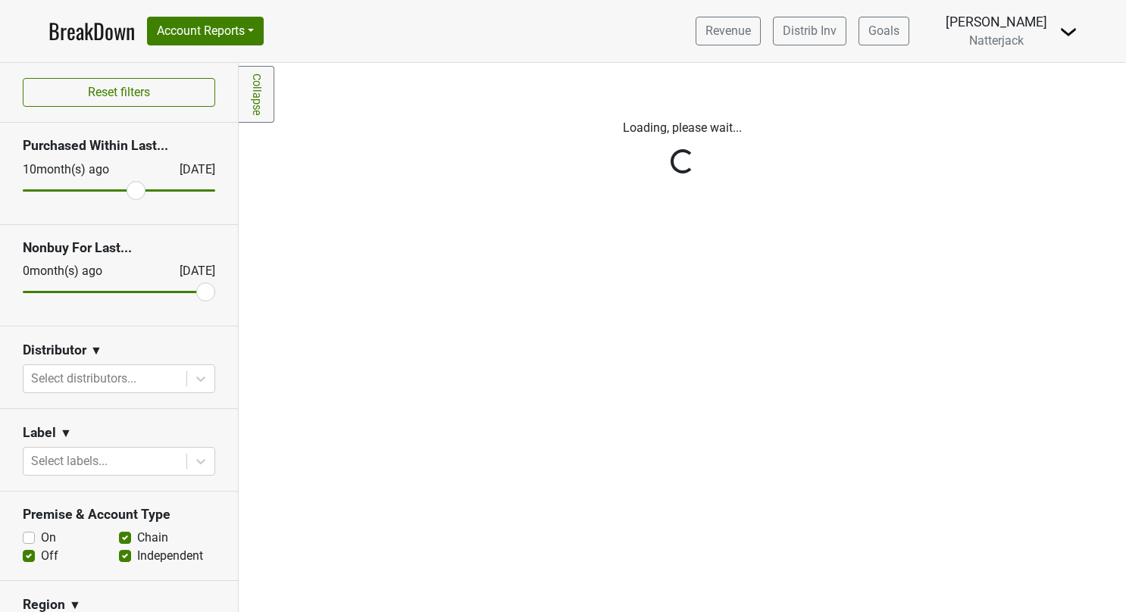
click at [137, 533] on label "Chain" at bounding box center [152, 538] width 31 height 18
click at [120, 533] on input "Chain" at bounding box center [125, 536] width 12 height 15
checkbox input "false"
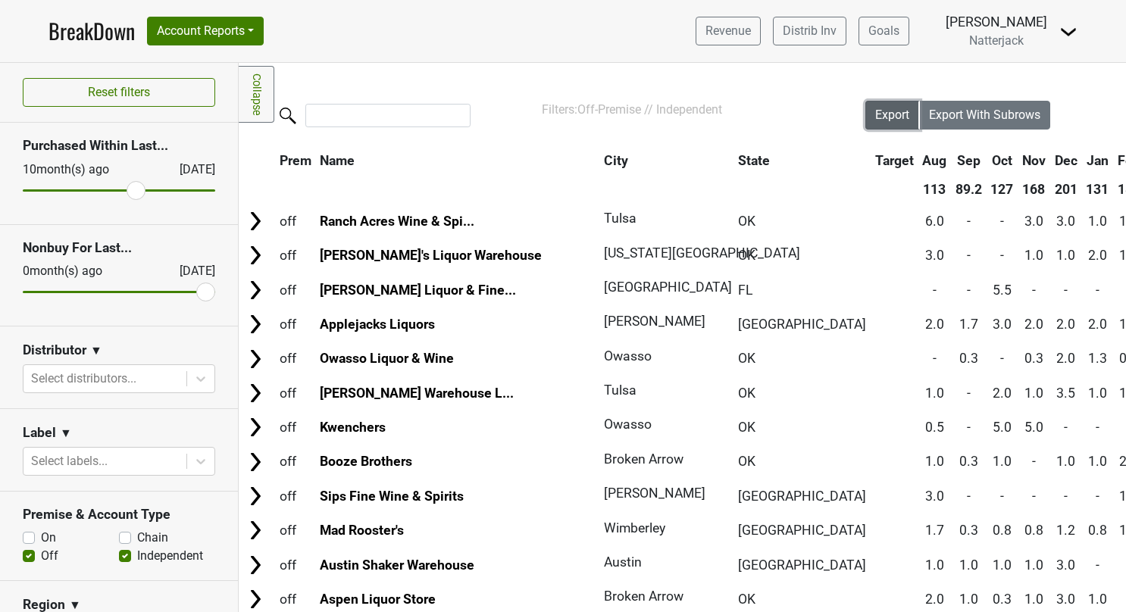
click at [875, 117] on span "Export" at bounding box center [892, 115] width 34 height 14
